Goal: Information Seeking & Learning: Find specific fact

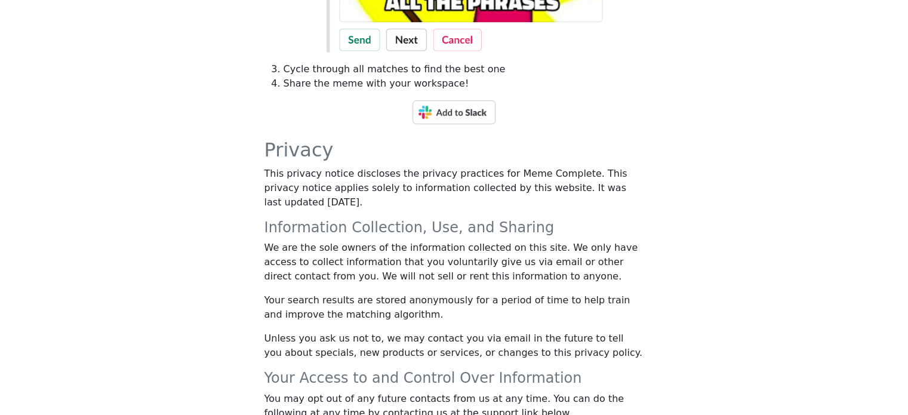
scroll to position [339, 0]
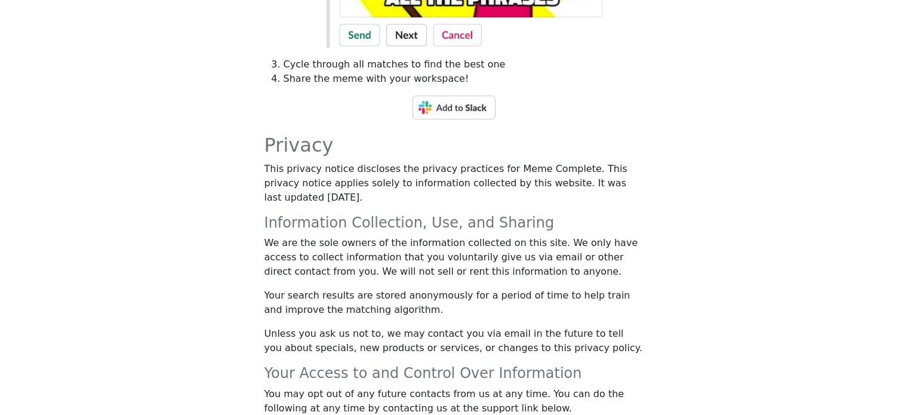
click at [464, 100] on img at bounding box center [453, 107] width 83 height 24
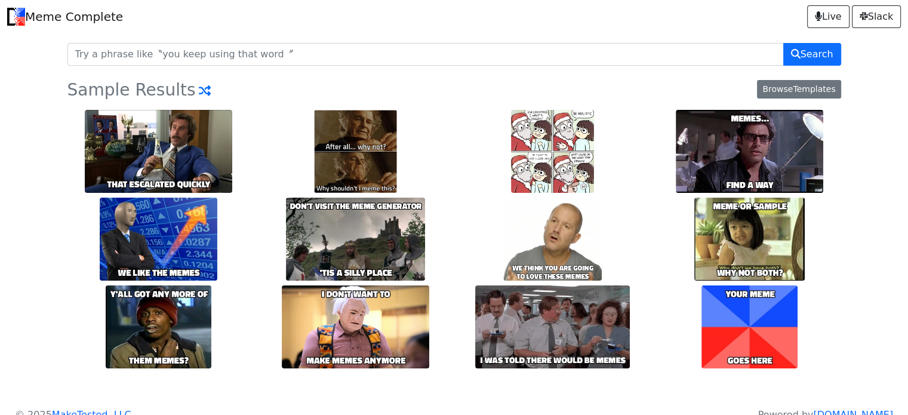
scroll to position [18, 0]
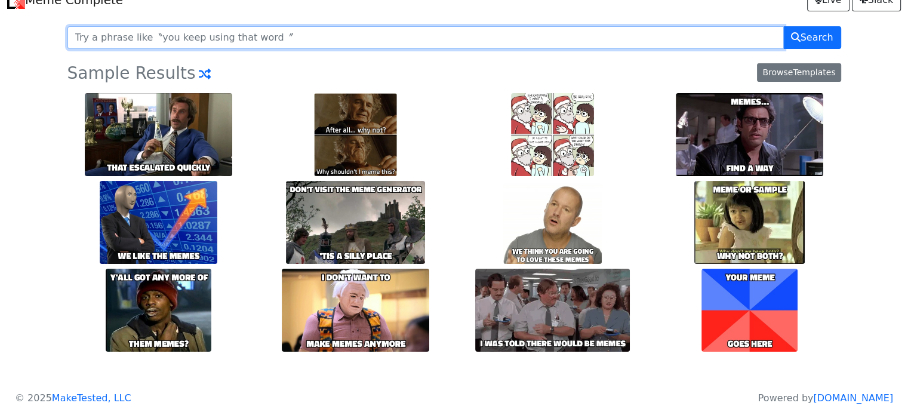
click at [491, 30] on input "text" at bounding box center [425, 37] width 716 height 23
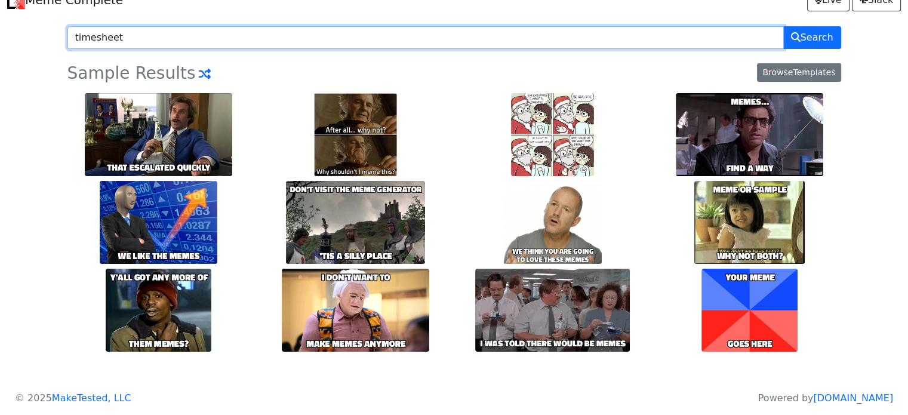
type input "timesheet"
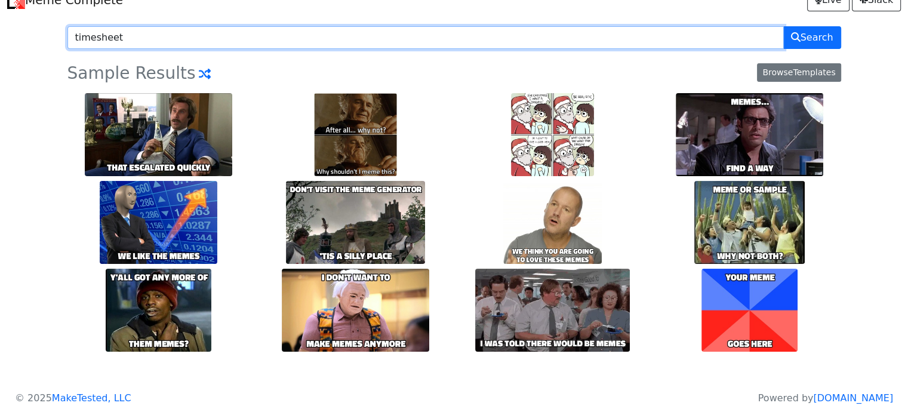
click at [783, 26] on button "Search" at bounding box center [812, 37] width 58 height 23
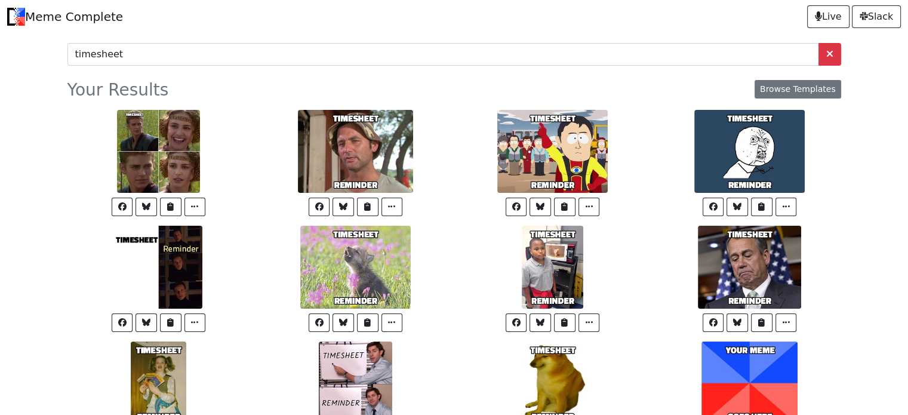
click at [291, 398] on link at bounding box center [356, 382] width 192 height 83
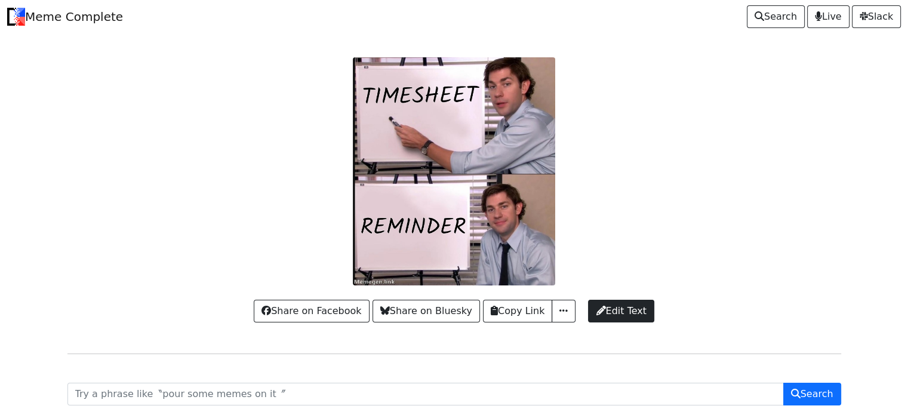
click at [868, 184] on body "Meme Complete Search Live [GEOGRAPHIC_DATA] Share on Facebook Share on Bluesky …" at bounding box center [454, 227] width 908 height 454
